Goal: Information Seeking & Learning: Learn about a topic

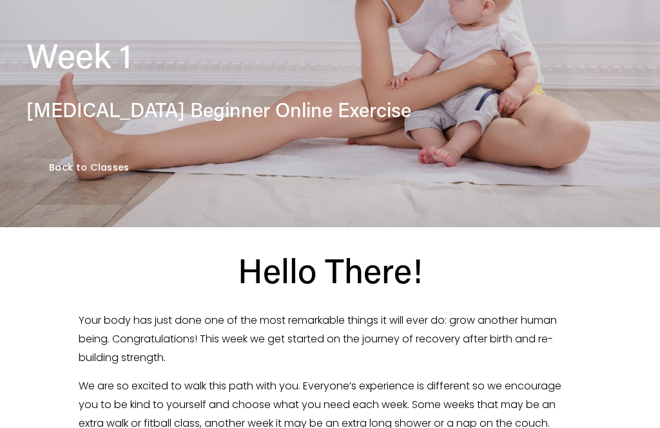
scroll to position [175, 0]
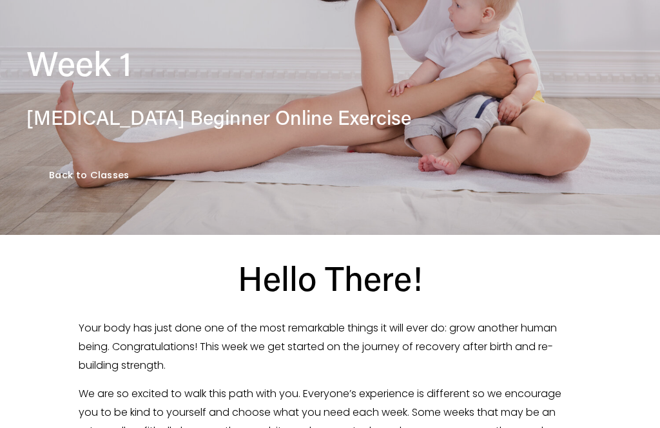
click at [81, 173] on link "Back to Classes" at bounding box center [89, 175] width 126 height 45
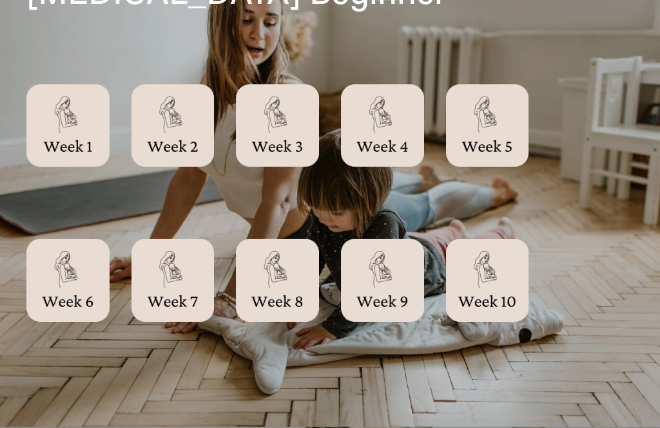
scroll to position [397, 0]
click at [166, 120] on div at bounding box center [172, 125] width 83 height 83
